Goal: Information Seeking & Learning: Learn about a topic

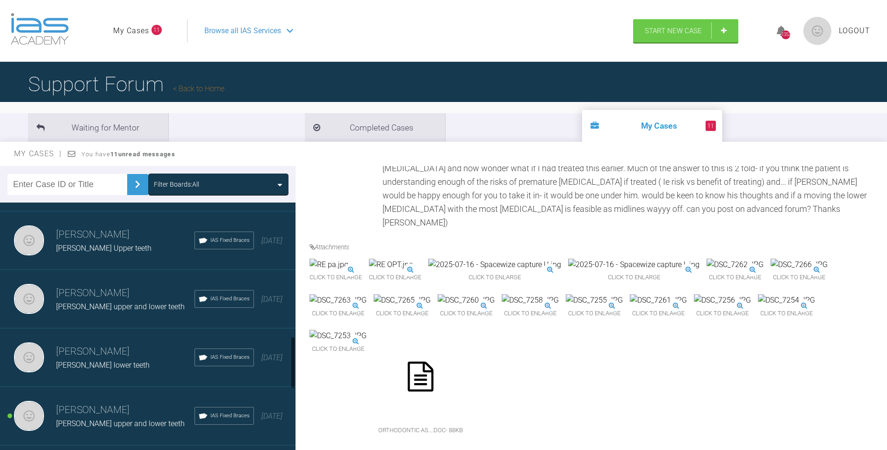
scroll to position [636, 0]
drag, startPoint x: 293, startPoint y: 254, endPoint x: 293, endPoint y: 354, distance: 99.6
click at [293, 354] on div at bounding box center [292, 362] width 3 height 52
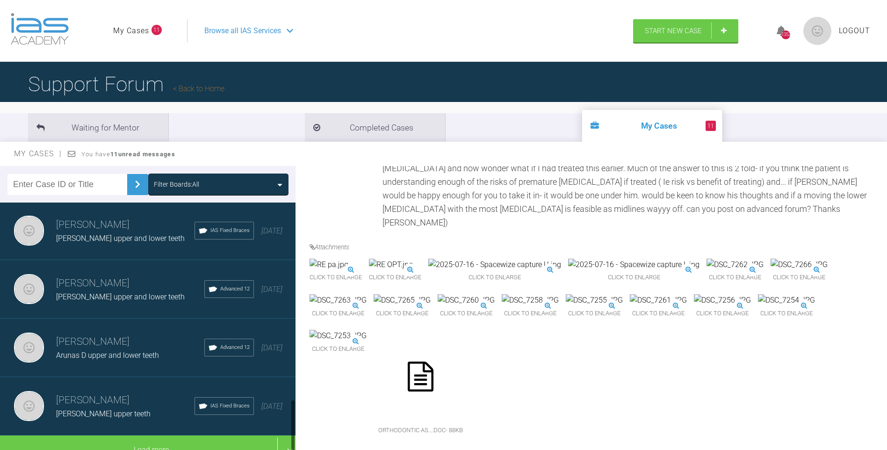
scroll to position [947, 0]
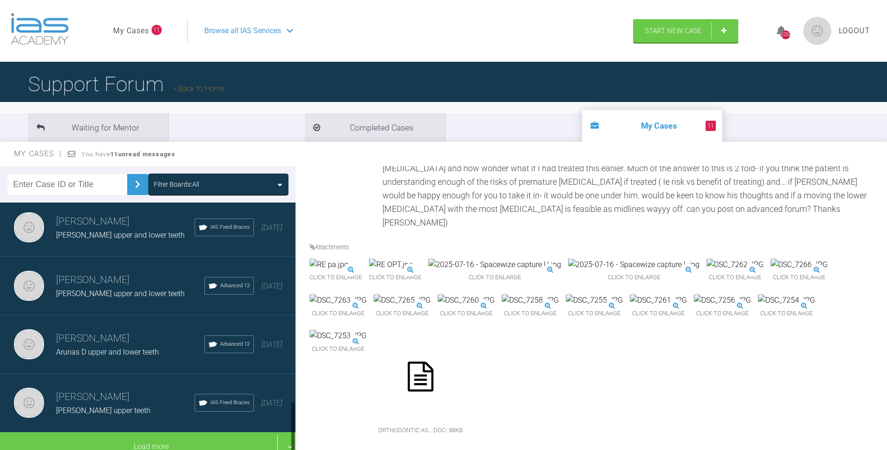
drag, startPoint x: 293, startPoint y: 354, endPoint x: 239, endPoint y: 429, distance: 92.9
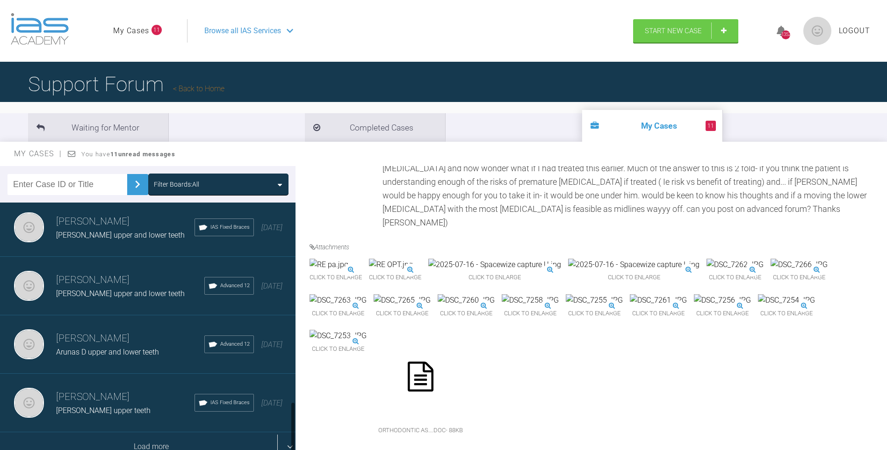
click at [289, 425] on div "[PERSON_NAME] [PERSON_NAME] lower teeth IAS Fixed Braces [DATE] [PERSON_NAME] […" at bounding box center [148, 328] width 296 height 252
click at [150, 436] on div "Load more" at bounding box center [151, 446] width 303 height 29
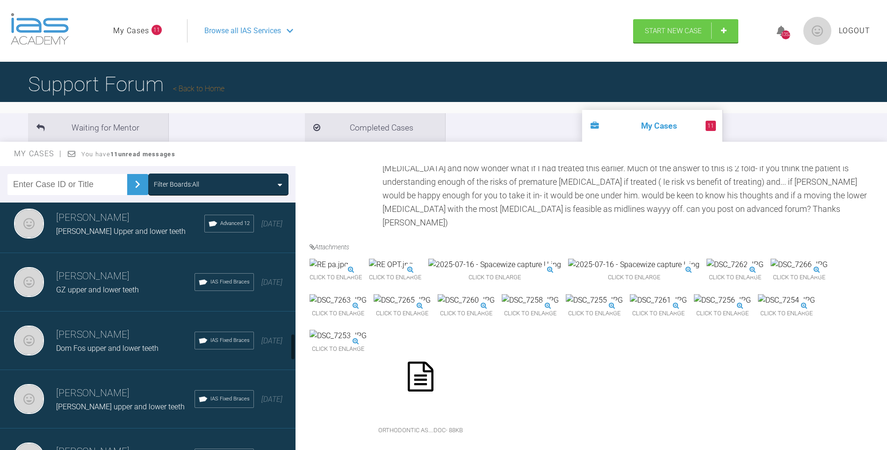
drag, startPoint x: 291, startPoint y: 311, endPoint x: 293, endPoint y: 342, distance: 30.4
click at [293, 342] on div at bounding box center [292, 346] width 3 height 27
click at [116, 345] on span "Dom Fos upper and lower teeth" at bounding box center [107, 348] width 102 height 9
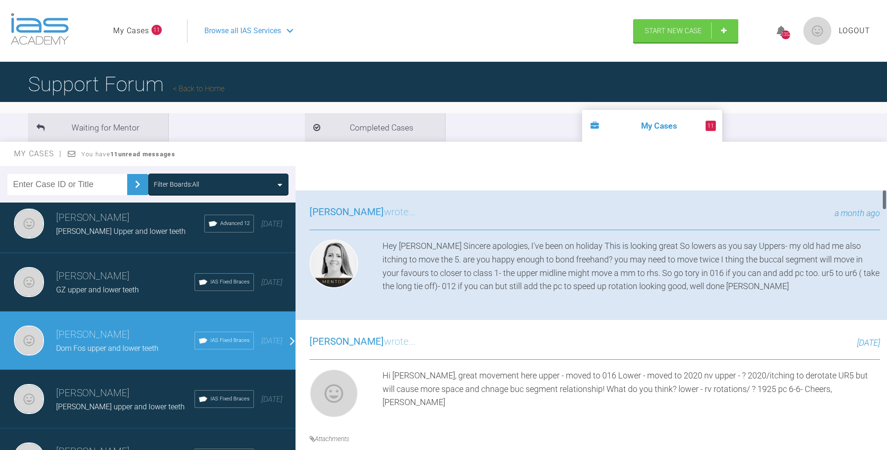
scroll to position [324, 0]
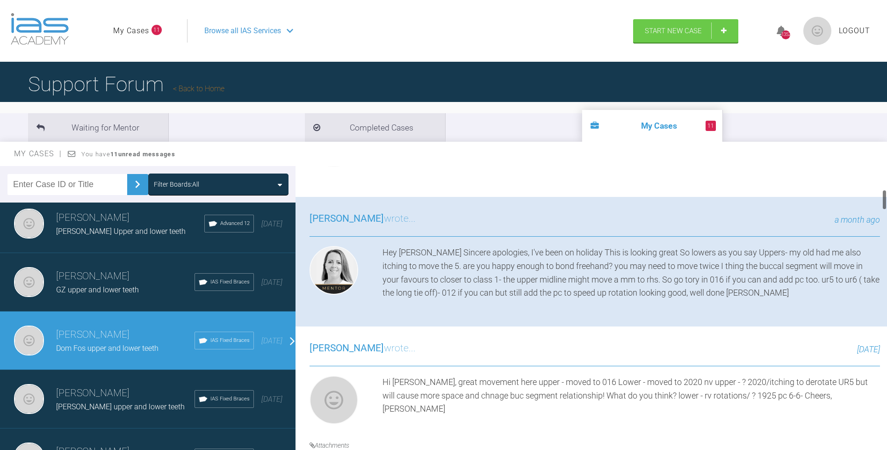
drag, startPoint x: 885, startPoint y: 219, endPoint x: 883, endPoint y: 198, distance: 20.7
click at [883, 198] on div at bounding box center [884, 199] width 3 height 21
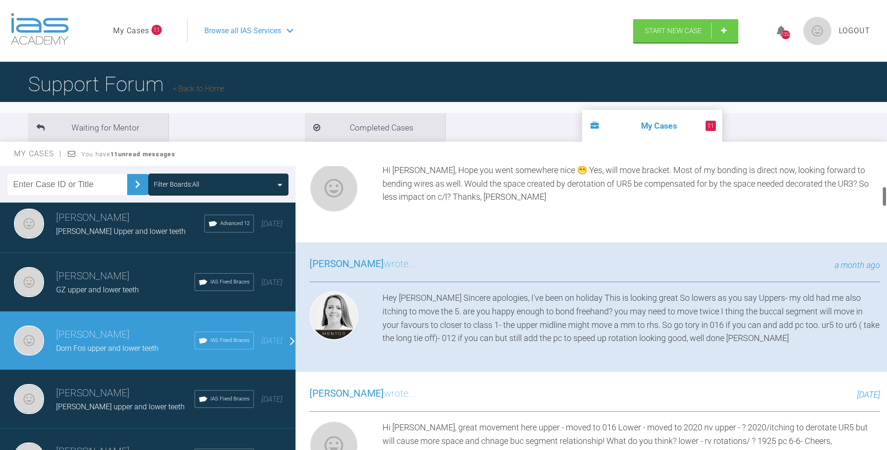
scroll to position [285, 0]
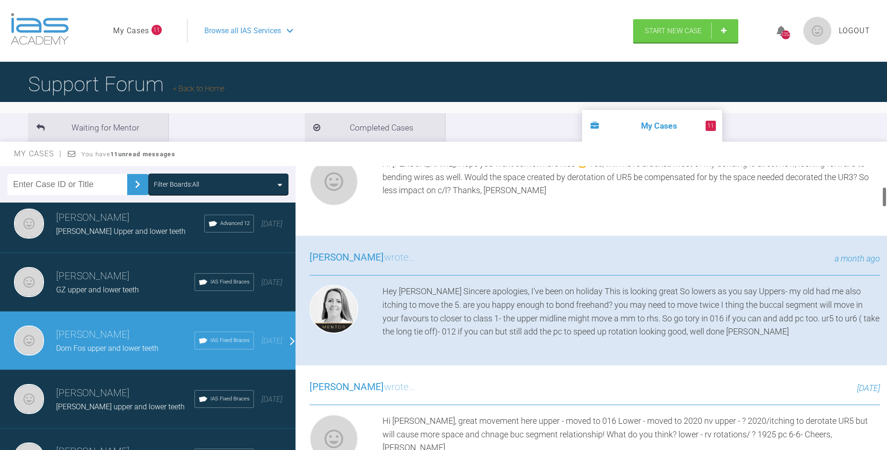
click at [885, 197] on div at bounding box center [884, 197] width 3 height 21
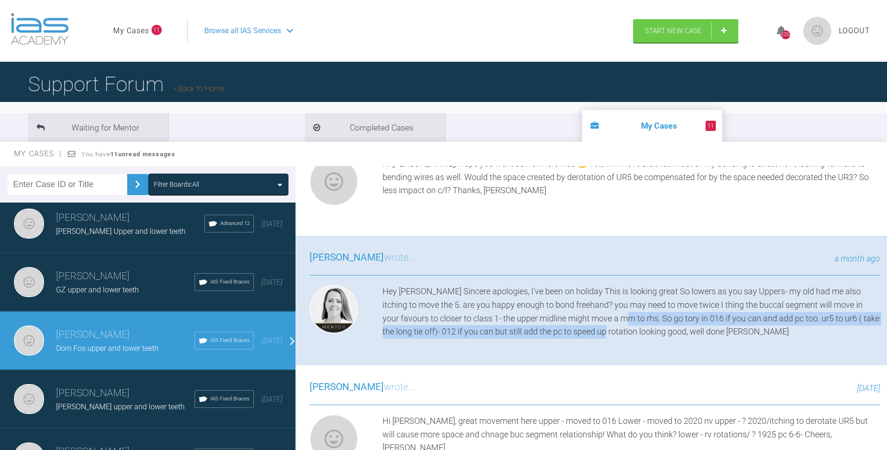
drag, startPoint x: 644, startPoint y: 316, endPoint x: 640, endPoint y: 336, distance: 20.0
click at [640, 336] on div "Hey [PERSON_NAME] Sincere apologies, I've been on holiday This is looking great…" at bounding box center [632, 312] width 498 height 54
drag, startPoint x: 640, startPoint y: 336, endPoint x: 718, endPoint y: 319, distance: 79.3
copy div "So go tory in 016 if you can and add pc too. ur5 to ur6 ( take the long tie off…"
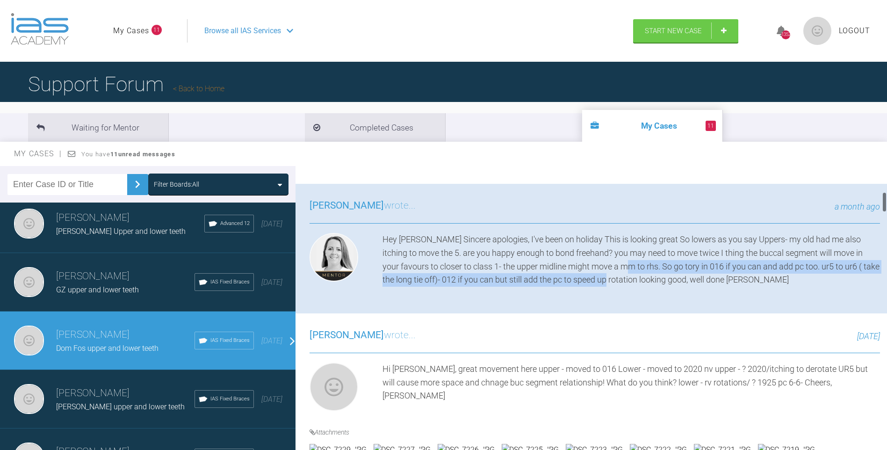
scroll to position [311, 0]
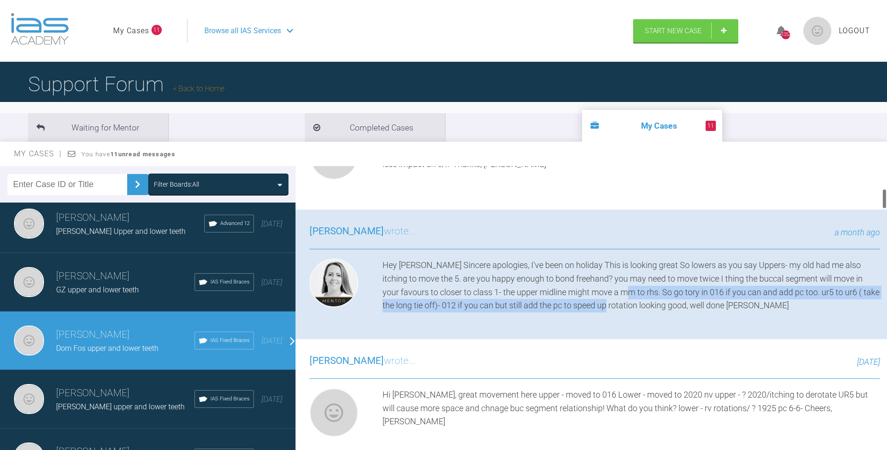
click at [884, 199] on div at bounding box center [884, 198] width 3 height 21
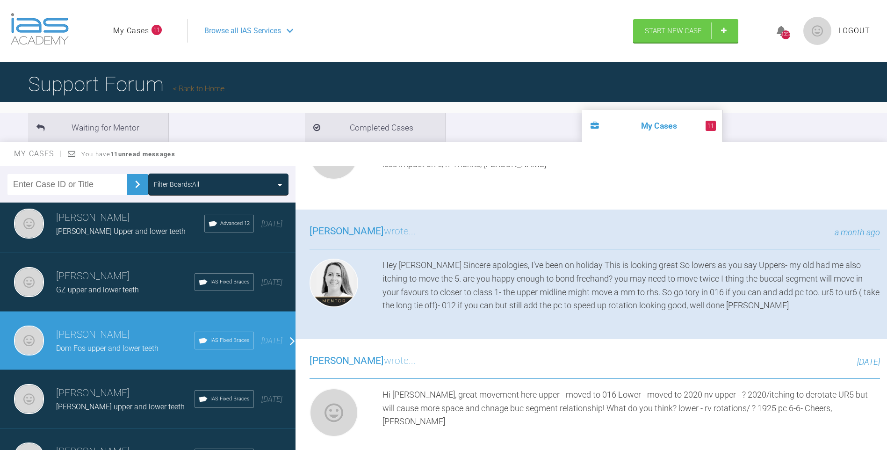
click at [807, 325] on div "[PERSON_NAME] wrote... a month ago Hey [PERSON_NAME] apologies, I've been on ho…" at bounding box center [595, 275] width 599 height 130
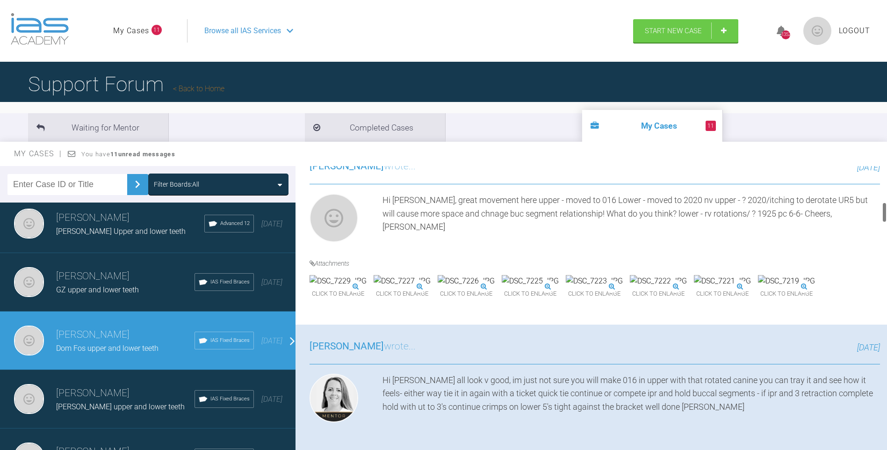
scroll to position [499, 0]
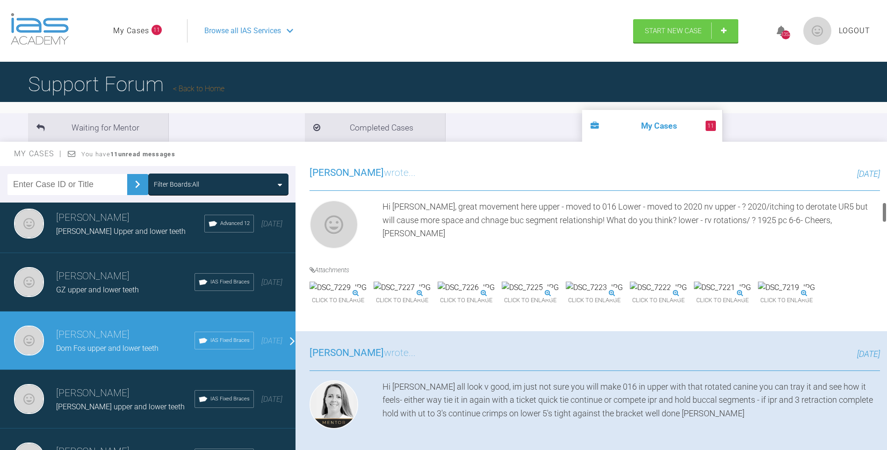
drag, startPoint x: 885, startPoint y: 203, endPoint x: 881, endPoint y: 217, distance: 14.1
click at [881, 217] on div "[PERSON_NAME] Dom Fos upper and lower teeth a few seconds ago Tier 3: Ongoing C…" at bounding box center [592, 310] width 592 height 288
click at [367, 294] on img at bounding box center [338, 288] width 57 height 12
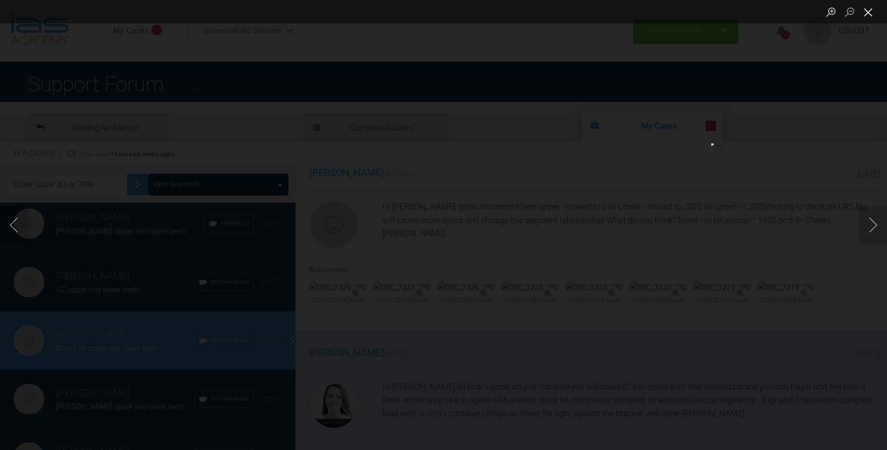
click at [870, 13] on button "Close lightbox" at bounding box center [868, 12] width 19 height 16
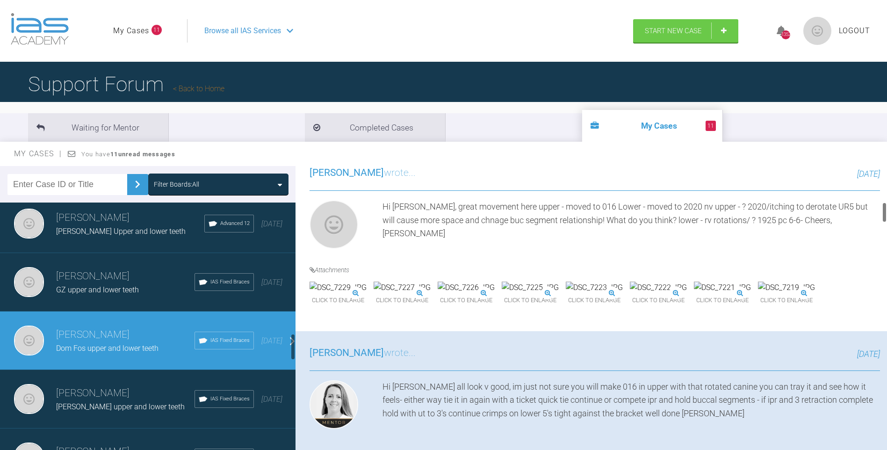
click at [431, 294] on img at bounding box center [402, 288] width 57 height 12
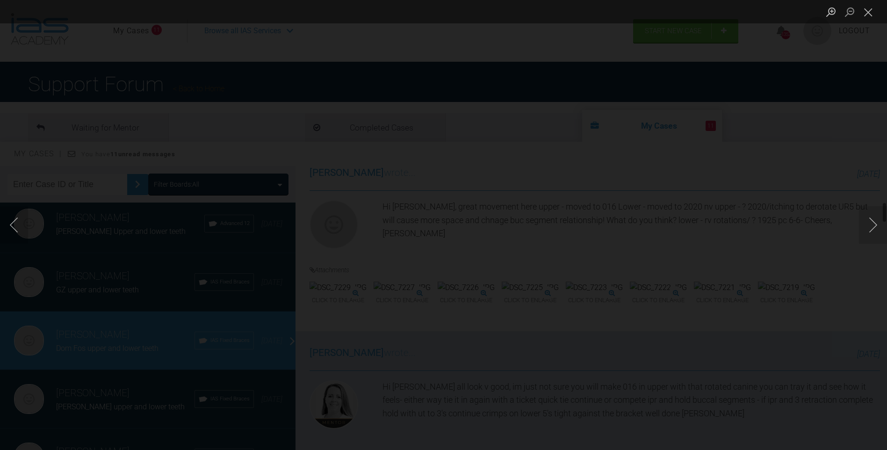
click at [870, 20] on button "Close lightbox" at bounding box center [868, 12] width 19 height 16
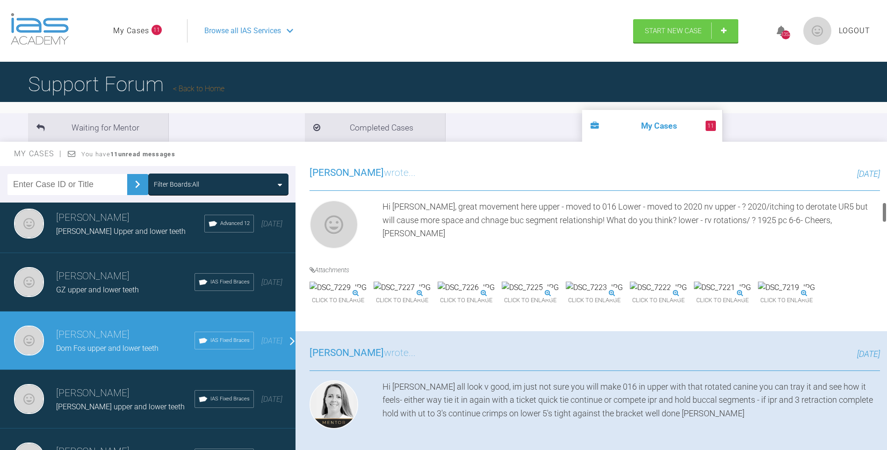
click at [431, 294] on img at bounding box center [402, 288] width 57 height 12
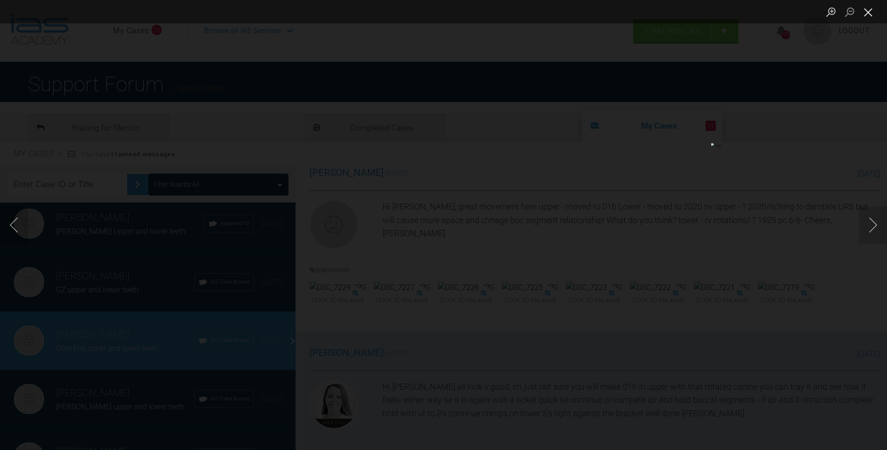
click at [870, 13] on button "Close lightbox" at bounding box center [868, 12] width 19 height 16
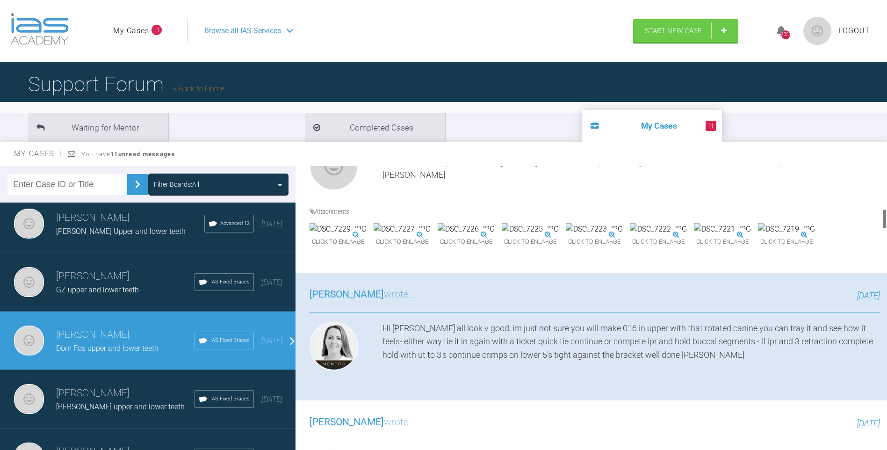
scroll to position [525, 0]
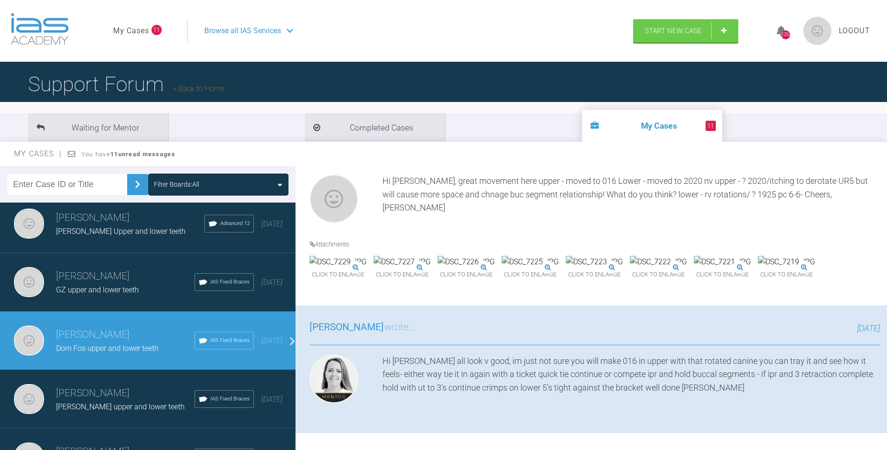
drag, startPoint x: 884, startPoint y: 217, endPoint x: 879, endPoint y: 213, distance: 6.6
click at [879, 213] on div "[PERSON_NAME] Dom Fos upper and lower teeth a few seconds ago Tier 3: Ongoing C…" at bounding box center [592, 310] width 592 height 288
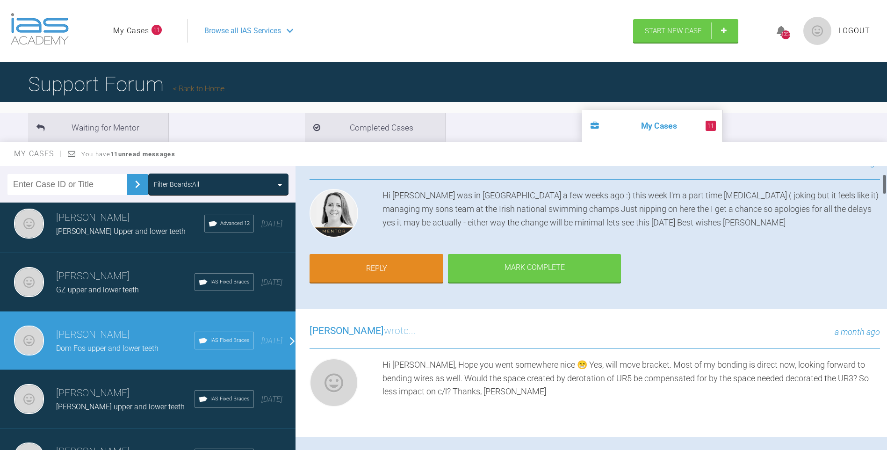
scroll to position [0, 0]
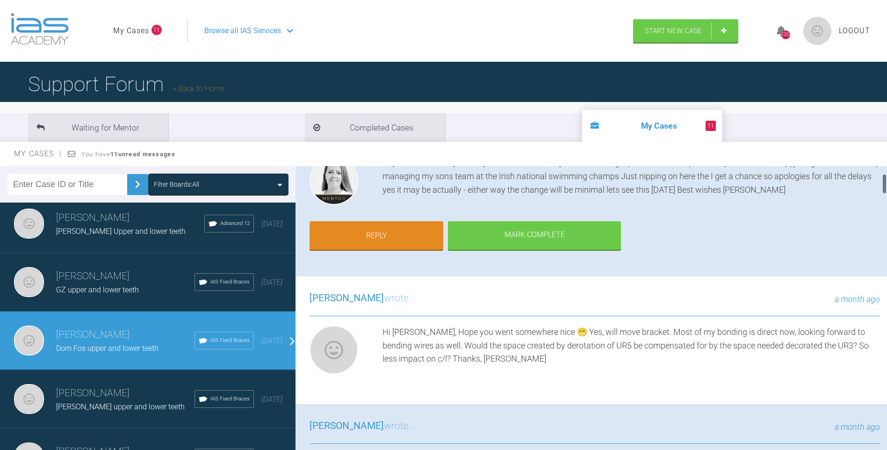
drag, startPoint x: 885, startPoint y: 214, endPoint x: 778, endPoint y: 226, distance: 108.2
click at [884, 185] on div at bounding box center [884, 183] width 3 height 21
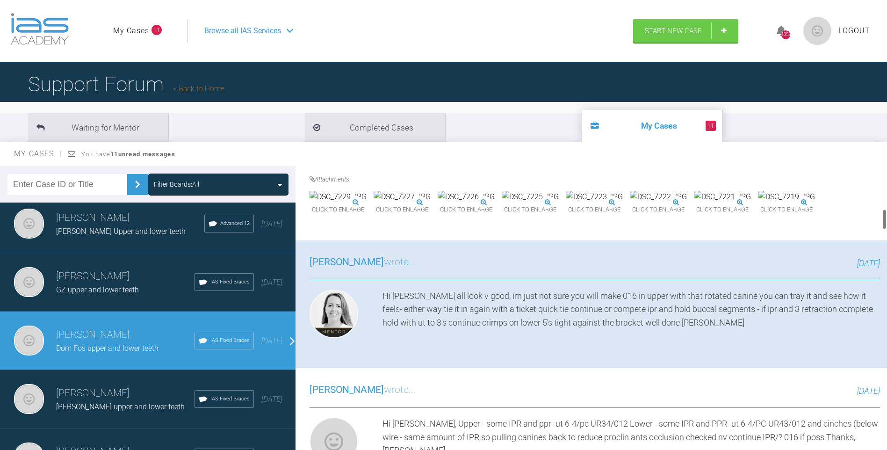
scroll to position [597, 0]
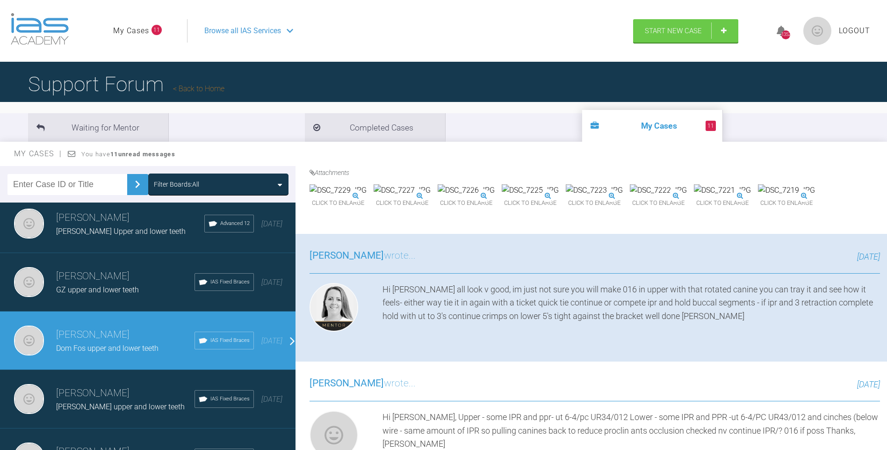
drag, startPoint x: 885, startPoint y: 185, endPoint x: 893, endPoint y: 219, distance: 35.1
click at [887, 219] on html "My Cases 11 Logout Browse all IAS Services Start New Case 1352 Logout Support F…" at bounding box center [443, 273] width 887 height 547
click at [367, 196] on img at bounding box center [338, 190] width 57 height 12
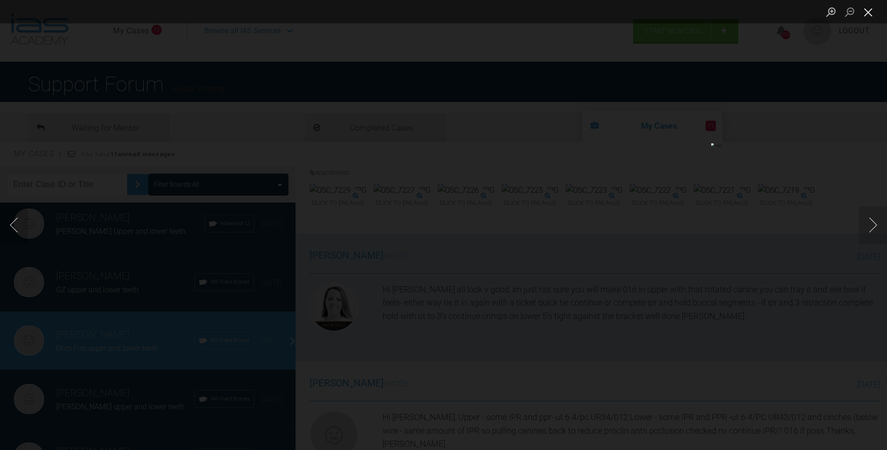
click at [872, 9] on button "Close lightbox" at bounding box center [868, 12] width 19 height 16
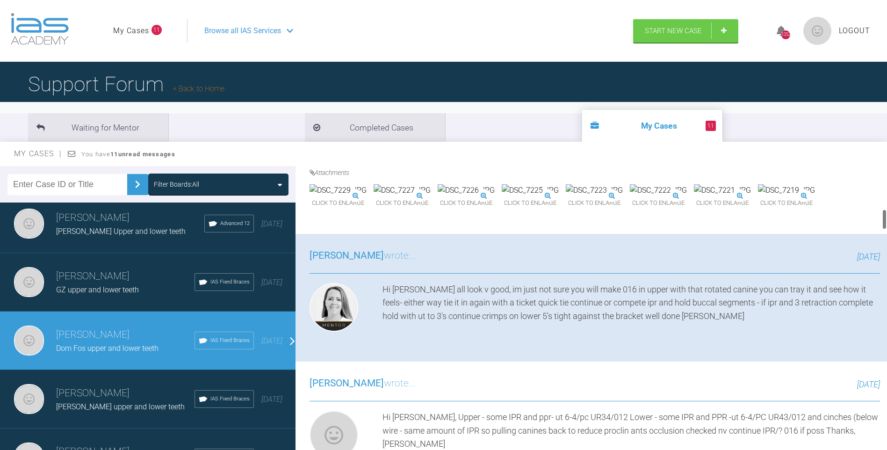
click at [431, 196] on img at bounding box center [402, 190] width 57 height 12
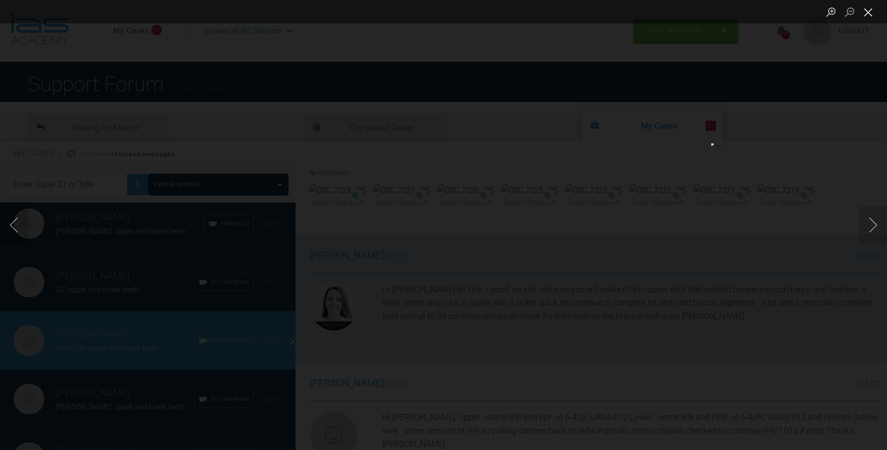
click at [867, 15] on button "Close lightbox" at bounding box center [868, 12] width 19 height 16
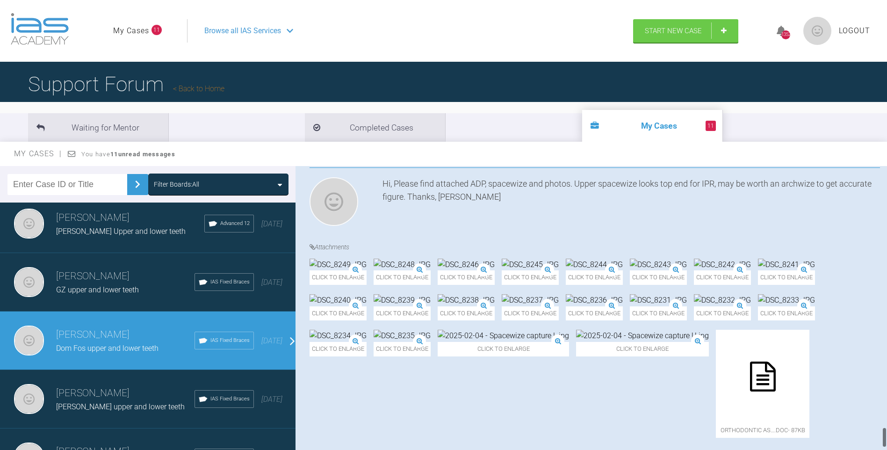
drag, startPoint x: 884, startPoint y: 216, endPoint x: 887, endPoint y: 430, distance: 214.2
click at [887, 432] on html "My Cases 11 Logout Browse all IAS Services Start New Case 1352 Logout Support F…" at bounding box center [443, 273] width 887 height 547
click at [431, 294] on img at bounding box center [402, 300] width 57 height 12
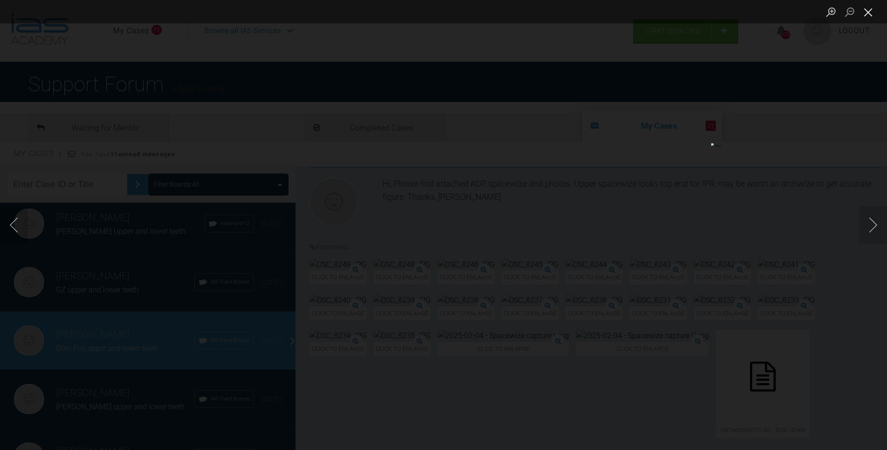
click at [868, 9] on button "Close lightbox" at bounding box center [868, 12] width 19 height 16
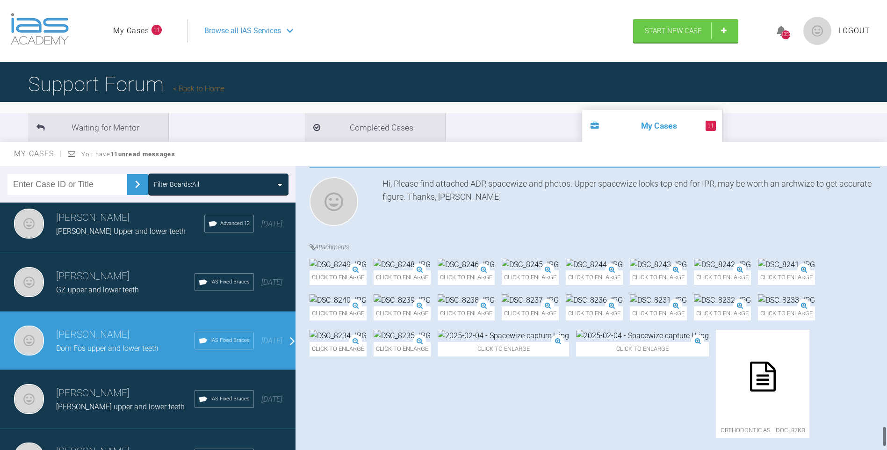
click at [438, 294] on img at bounding box center [466, 300] width 57 height 12
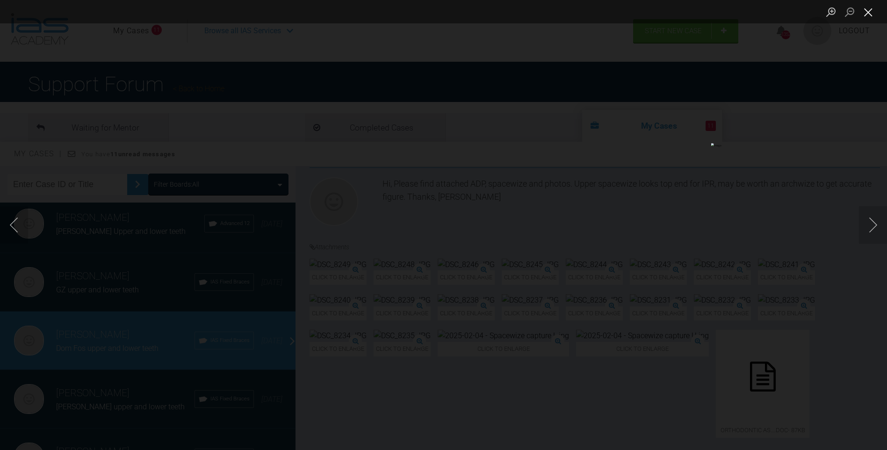
click at [867, 11] on button "Close lightbox" at bounding box center [868, 12] width 19 height 16
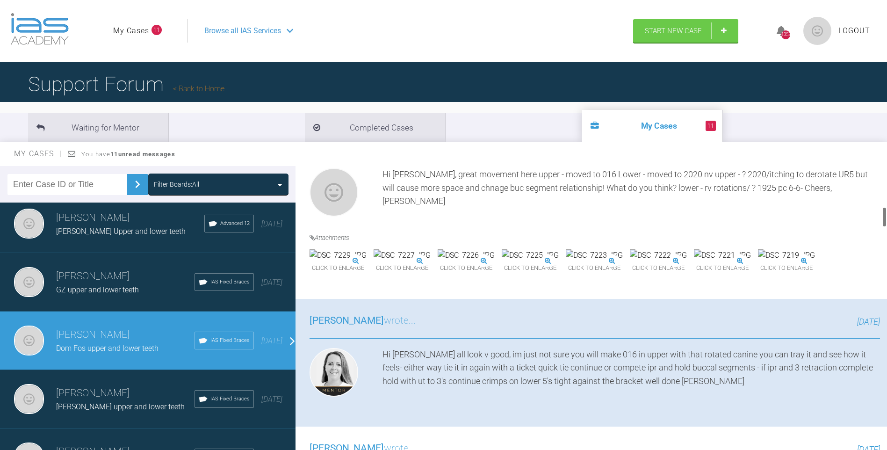
scroll to position [564, 0]
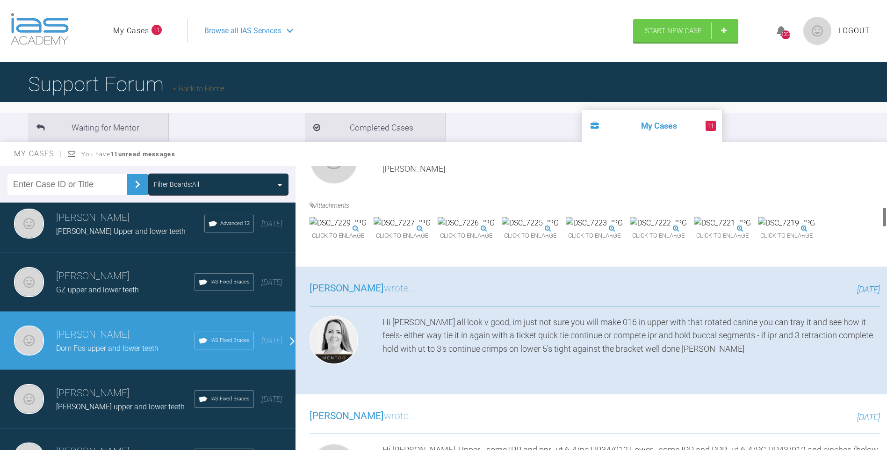
drag, startPoint x: 883, startPoint y: 436, endPoint x: 901, endPoint y: 217, distance: 220.0
click at [887, 217] on html "My Cases 11 Logout Browse all IAS Services Start New Case 1352 Logout Support F…" at bounding box center [443, 273] width 887 height 547
click at [348, 229] on img at bounding box center [338, 223] width 57 height 12
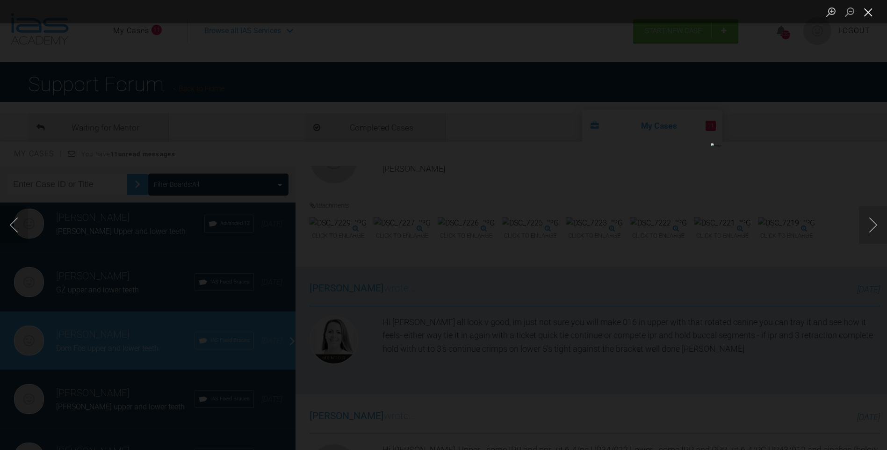
click at [869, 9] on button "Close lightbox" at bounding box center [868, 12] width 19 height 16
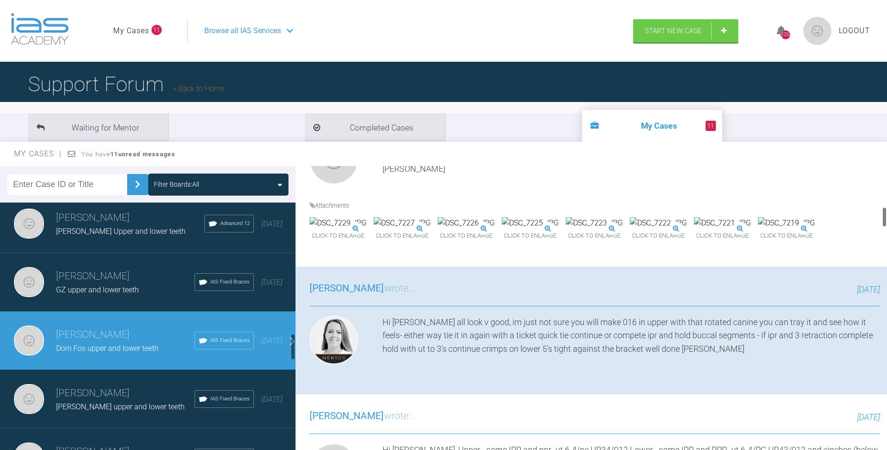
click at [350, 229] on img at bounding box center [338, 223] width 57 height 12
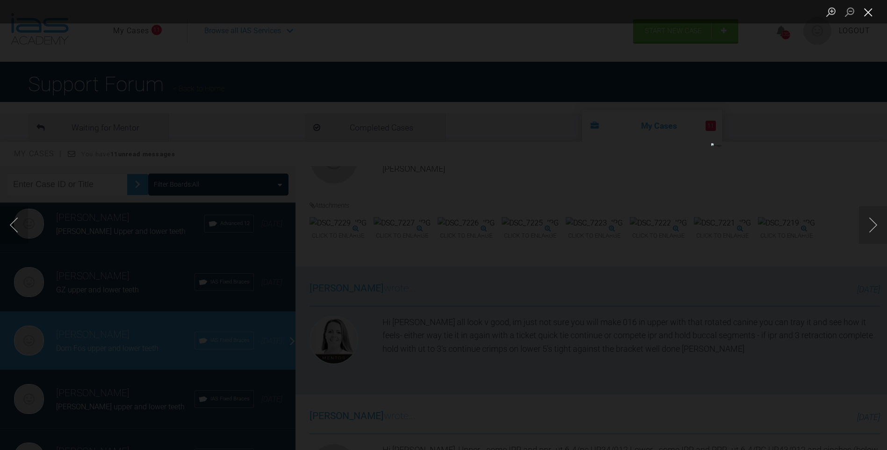
click at [871, 12] on button "Close lightbox" at bounding box center [868, 12] width 19 height 16
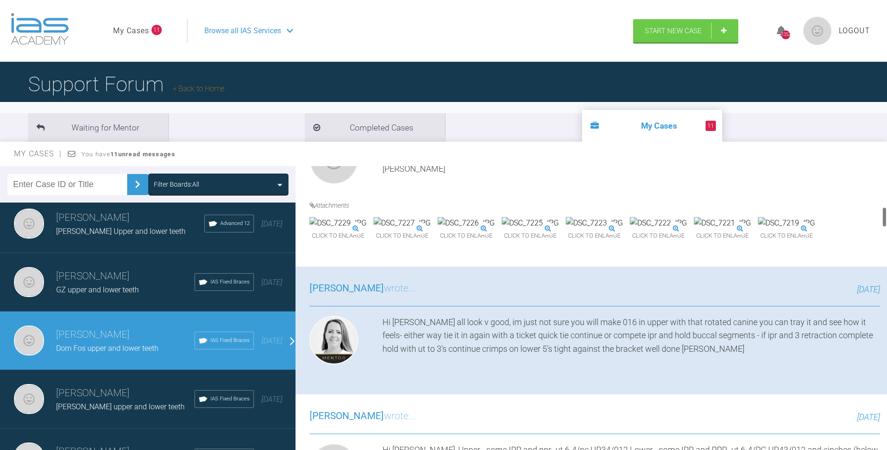
click at [431, 229] on img at bounding box center [402, 223] width 57 height 12
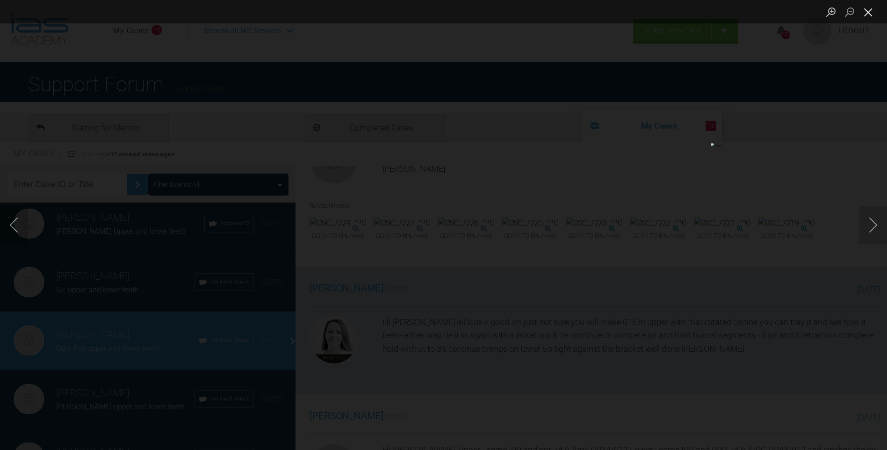
click at [872, 8] on button "Close lightbox" at bounding box center [868, 12] width 19 height 16
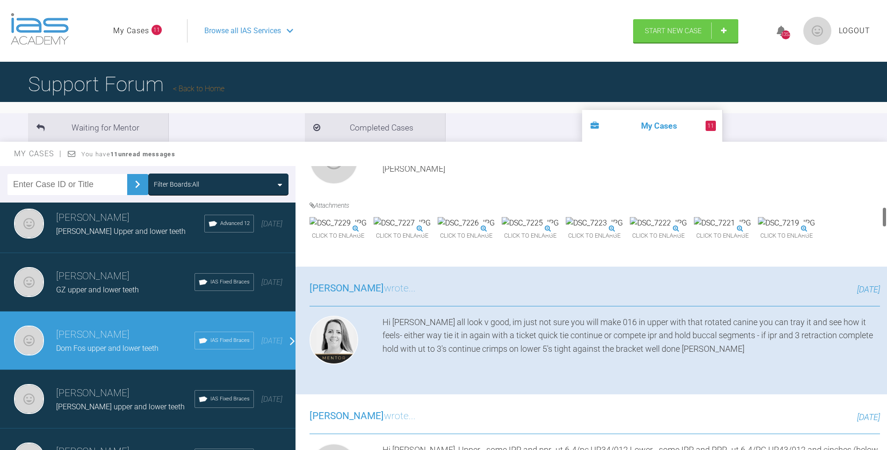
click at [367, 229] on img at bounding box center [338, 223] width 57 height 12
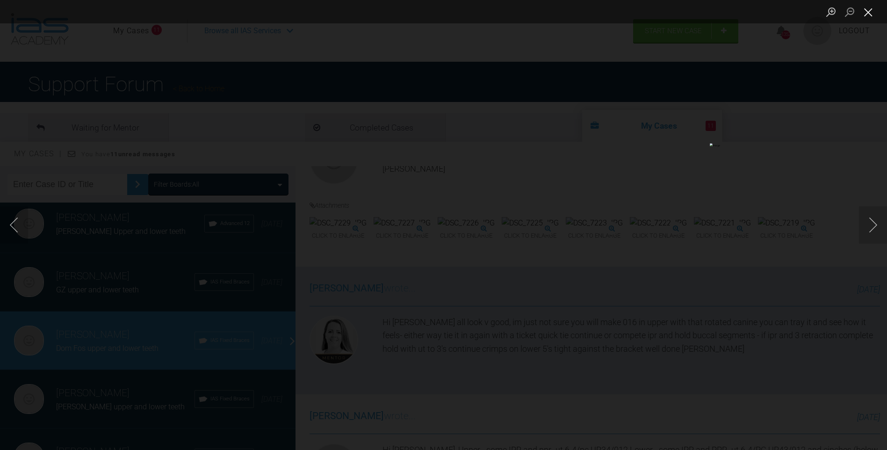
click at [871, 14] on button "Close lightbox" at bounding box center [868, 12] width 19 height 16
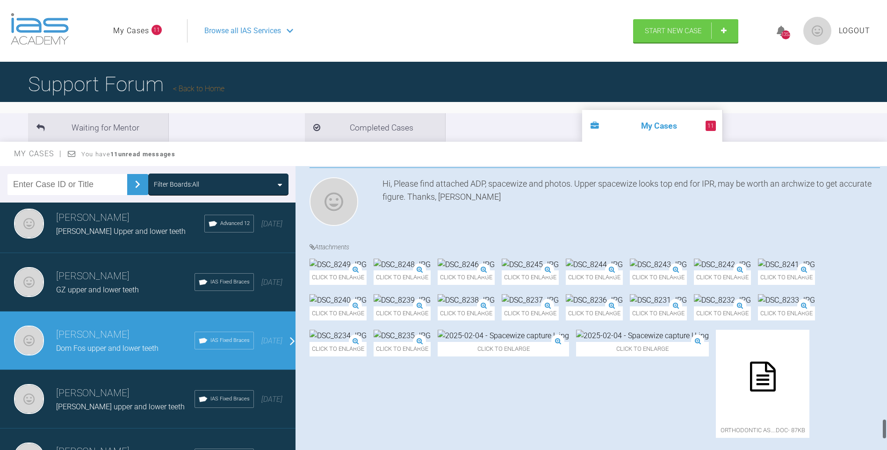
scroll to position [3495, 0]
drag, startPoint x: 886, startPoint y: 217, endPoint x: 880, endPoint y: 428, distance: 211.5
click at [880, 428] on div "[PERSON_NAME] Dom Fos upper and lower teeth a few seconds ago Tier 3: Ongoing C…" at bounding box center [592, 310] width 592 height 288
click at [431, 294] on img at bounding box center [402, 300] width 57 height 12
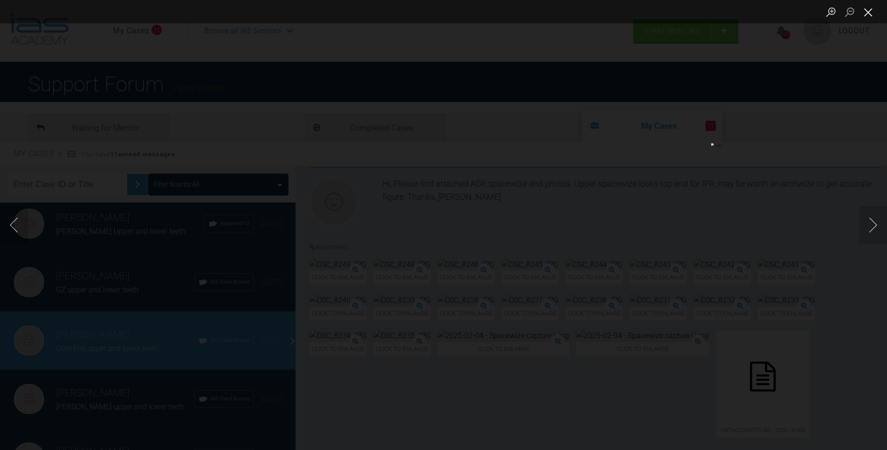
click at [869, 10] on button "Close lightbox" at bounding box center [868, 12] width 19 height 16
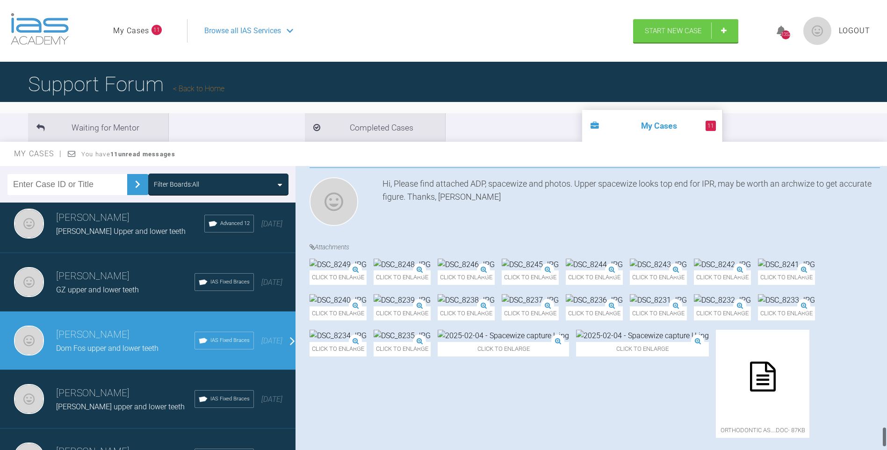
scroll to position [3606, 0]
drag, startPoint x: 885, startPoint y: 426, endPoint x: 886, endPoint y: 434, distance: 7.6
click at [886, 434] on div at bounding box center [884, 310] width 5 height 288
click at [438, 294] on img at bounding box center [466, 300] width 57 height 12
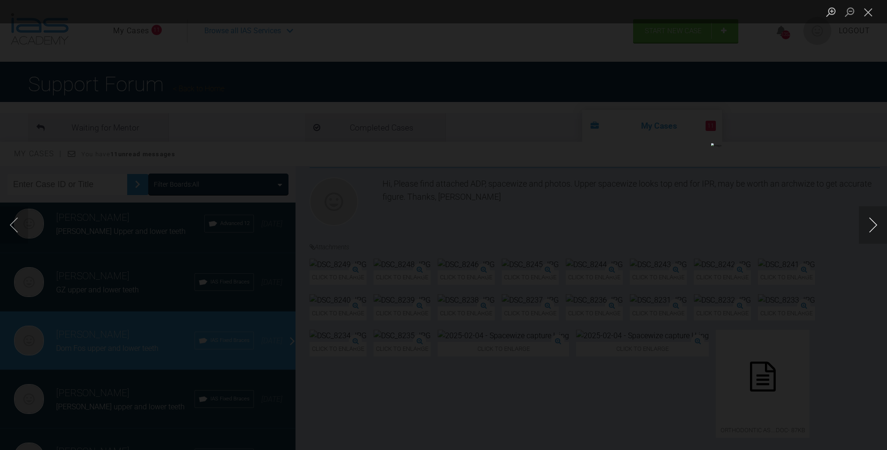
click at [883, 224] on button "Next image" at bounding box center [873, 224] width 28 height 37
click at [12, 224] on button "Previous image" at bounding box center [14, 224] width 28 height 37
